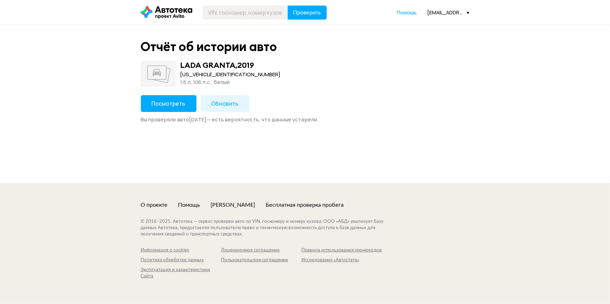
click at [172, 107] on span "Посмотреть" at bounding box center [169, 104] width 34 height 8
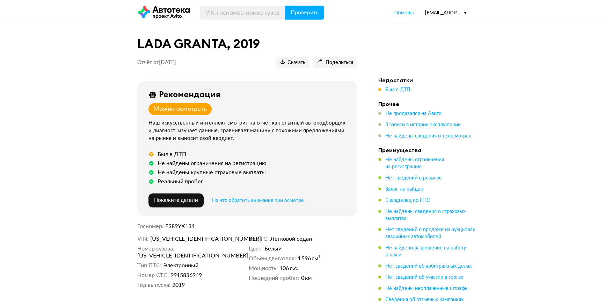
click at [392, 85] on li "Недостатки Был в ДТП" at bounding box center [427, 85] width 98 height 17
click at [392, 89] on span "Был в ДТП" at bounding box center [397, 89] width 25 height 5
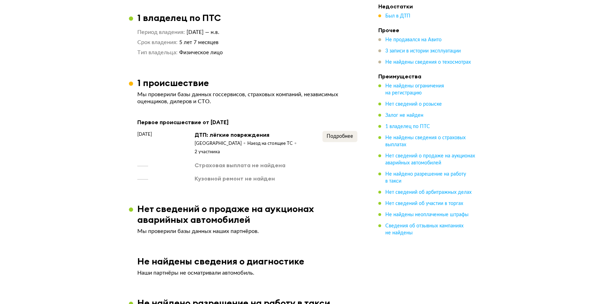
scroll to position [537, 0]
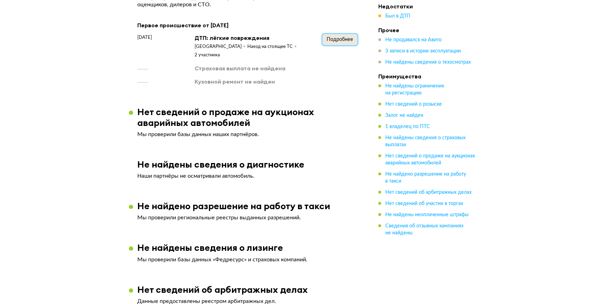
click at [351, 42] on span "Подробнее" at bounding box center [340, 39] width 27 height 5
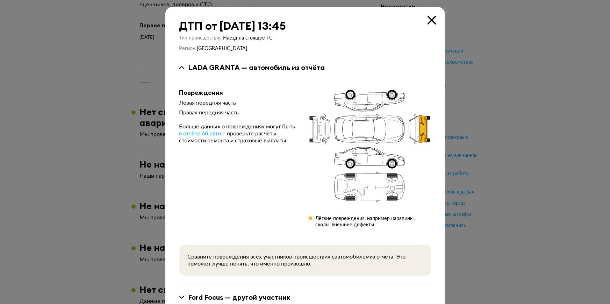
click at [428, 20] on icon at bounding box center [431, 20] width 9 height 9
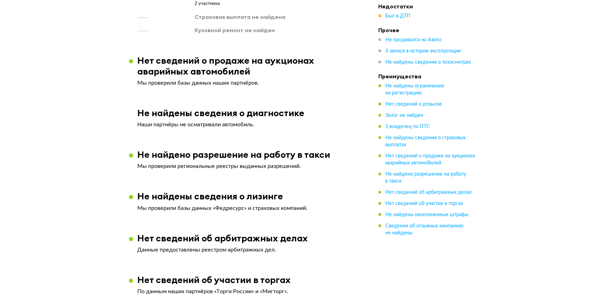
scroll to position [664, 0]
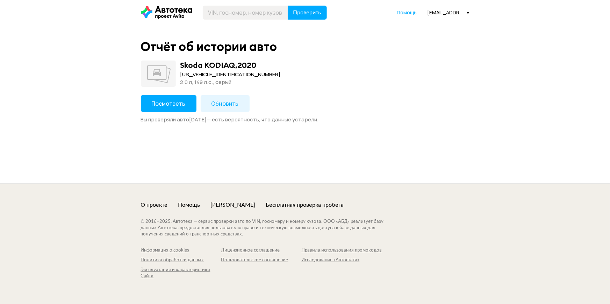
click at [169, 96] on button "Посмотреть" at bounding box center [169, 103] width 56 height 17
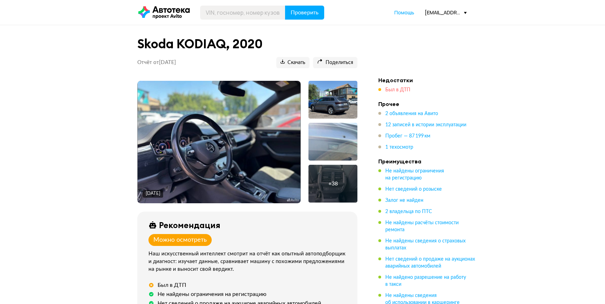
click at [393, 87] on span "Был в ДТП" at bounding box center [397, 89] width 25 height 5
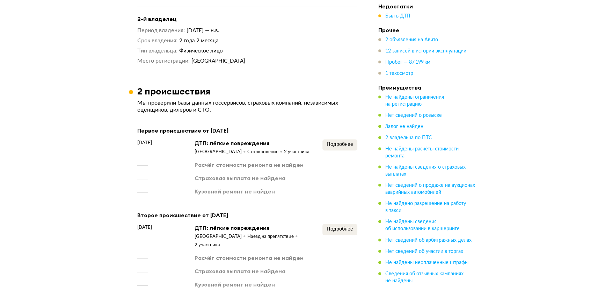
scroll to position [775, 0]
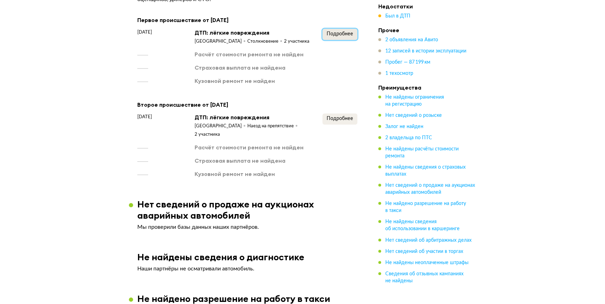
click at [345, 36] on span "Подробнее" at bounding box center [340, 33] width 27 height 5
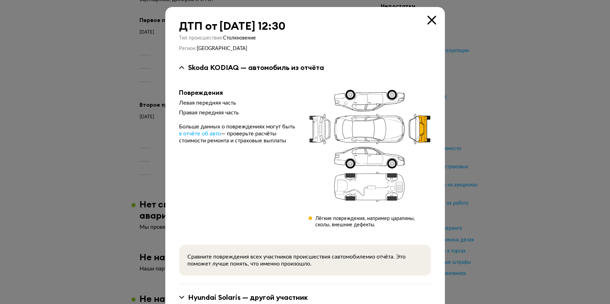
click at [429, 20] on icon at bounding box center [431, 20] width 9 height 9
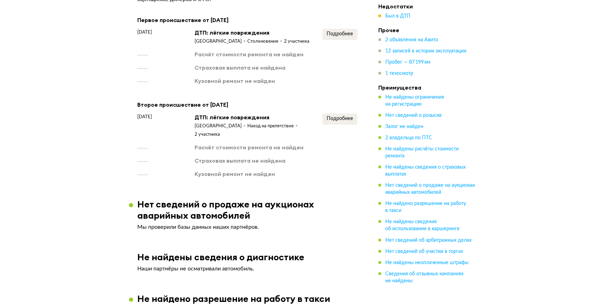
click at [345, 131] on div "Подробнее" at bounding box center [339, 125] width 35 height 25
click at [346, 121] on span "Подробнее" at bounding box center [340, 118] width 27 height 5
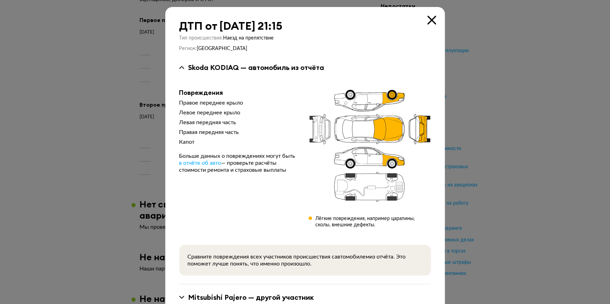
drag, startPoint x: 427, startPoint y: 21, endPoint x: 415, endPoint y: 30, distance: 15.4
click at [427, 20] on icon at bounding box center [431, 20] width 9 height 9
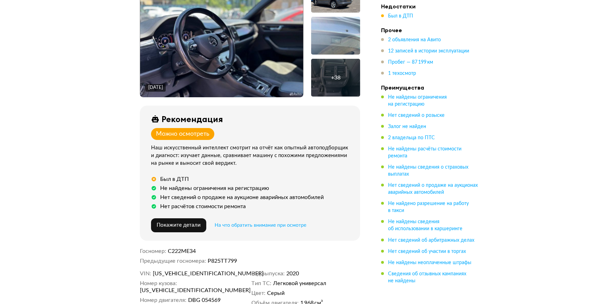
scroll to position [0, 0]
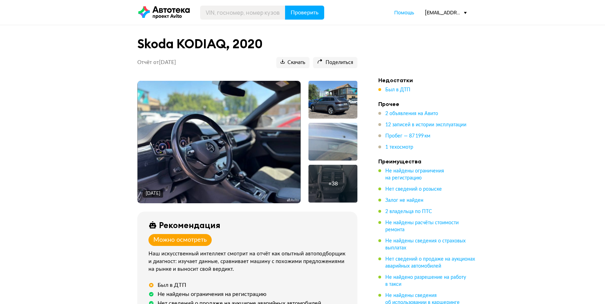
click at [229, 123] on img at bounding box center [219, 142] width 163 height 122
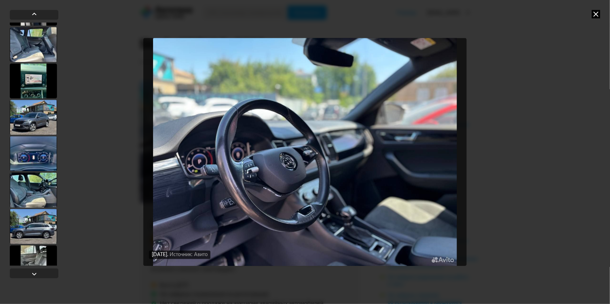
scroll to position [254, 0]
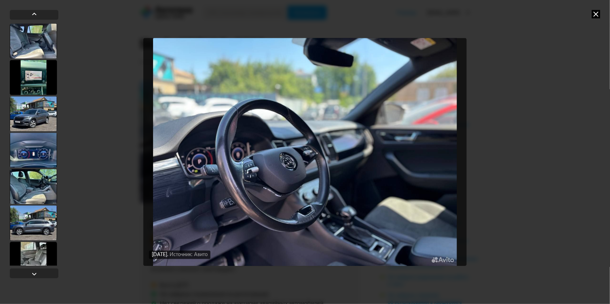
click at [31, 117] on div at bounding box center [33, 113] width 47 height 35
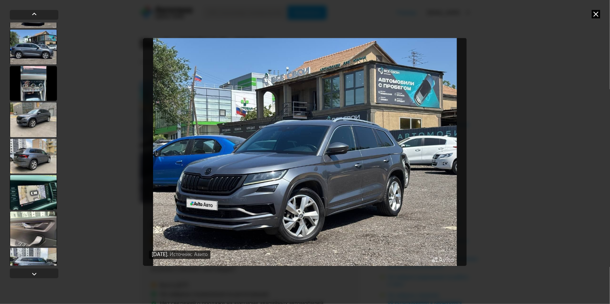
click at [32, 115] on div at bounding box center [33, 119] width 47 height 35
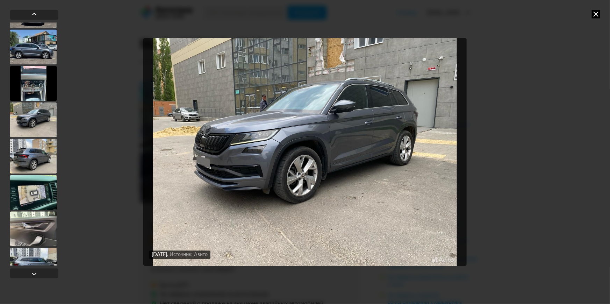
scroll to position [793, 0]
click at [32, 154] on div at bounding box center [33, 156] width 47 height 35
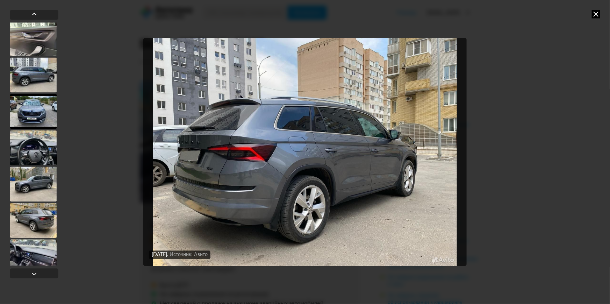
click at [34, 149] on div at bounding box center [33, 147] width 47 height 35
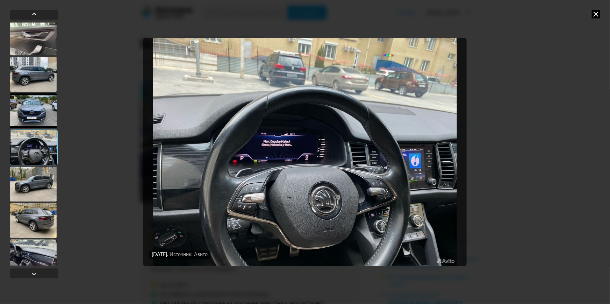
scroll to position [982, 0]
click at [38, 125] on div at bounding box center [33, 111] width 47 height 35
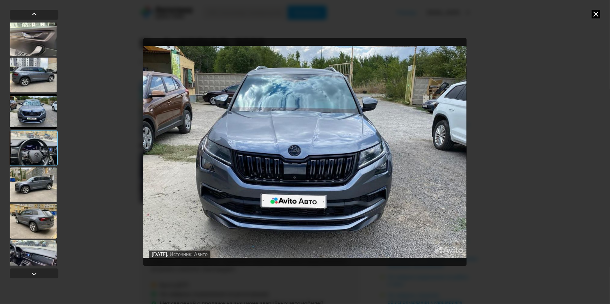
click at [38, 119] on div at bounding box center [33, 111] width 47 height 35
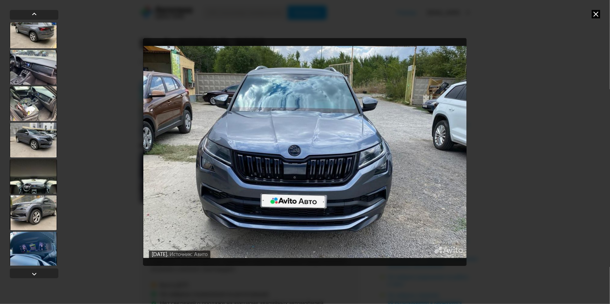
scroll to position [1173, 0]
click at [37, 135] on div at bounding box center [33, 139] width 47 height 35
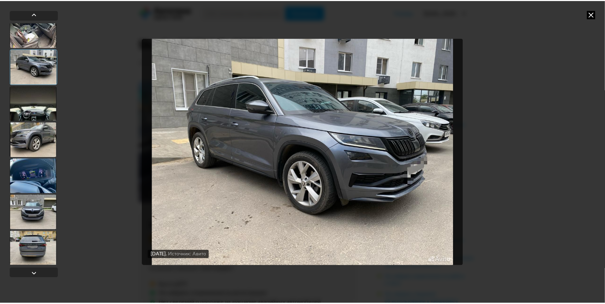
scroll to position [1247, 0]
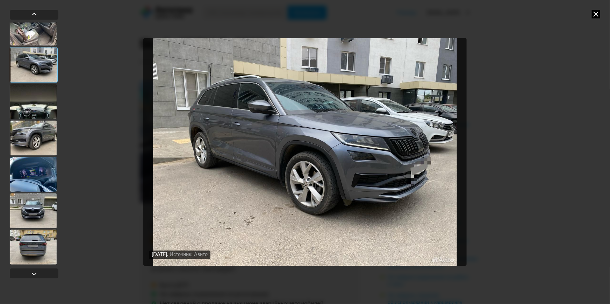
click at [25, 199] on div at bounding box center [33, 210] width 47 height 35
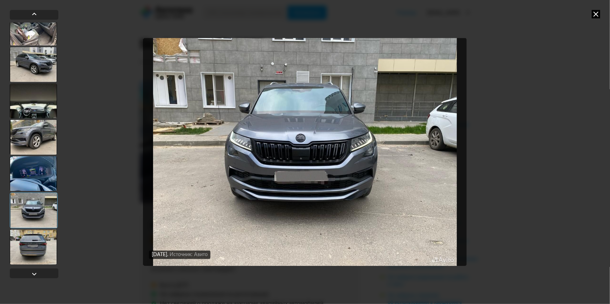
click at [37, 135] on div at bounding box center [33, 136] width 47 height 35
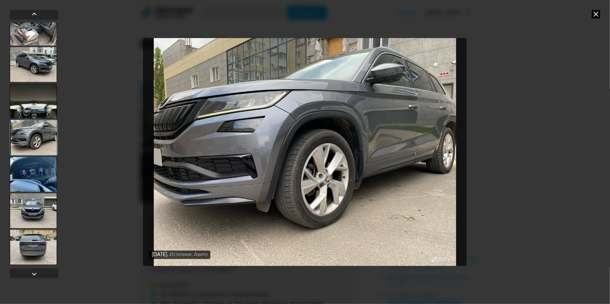
click at [594, 14] on icon at bounding box center [596, 14] width 8 height 8
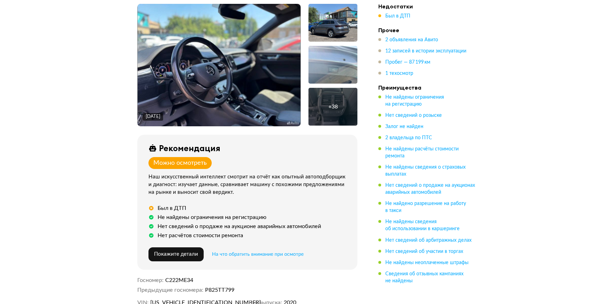
scroll to position [63, 0]
